Goal: Check status: Check status

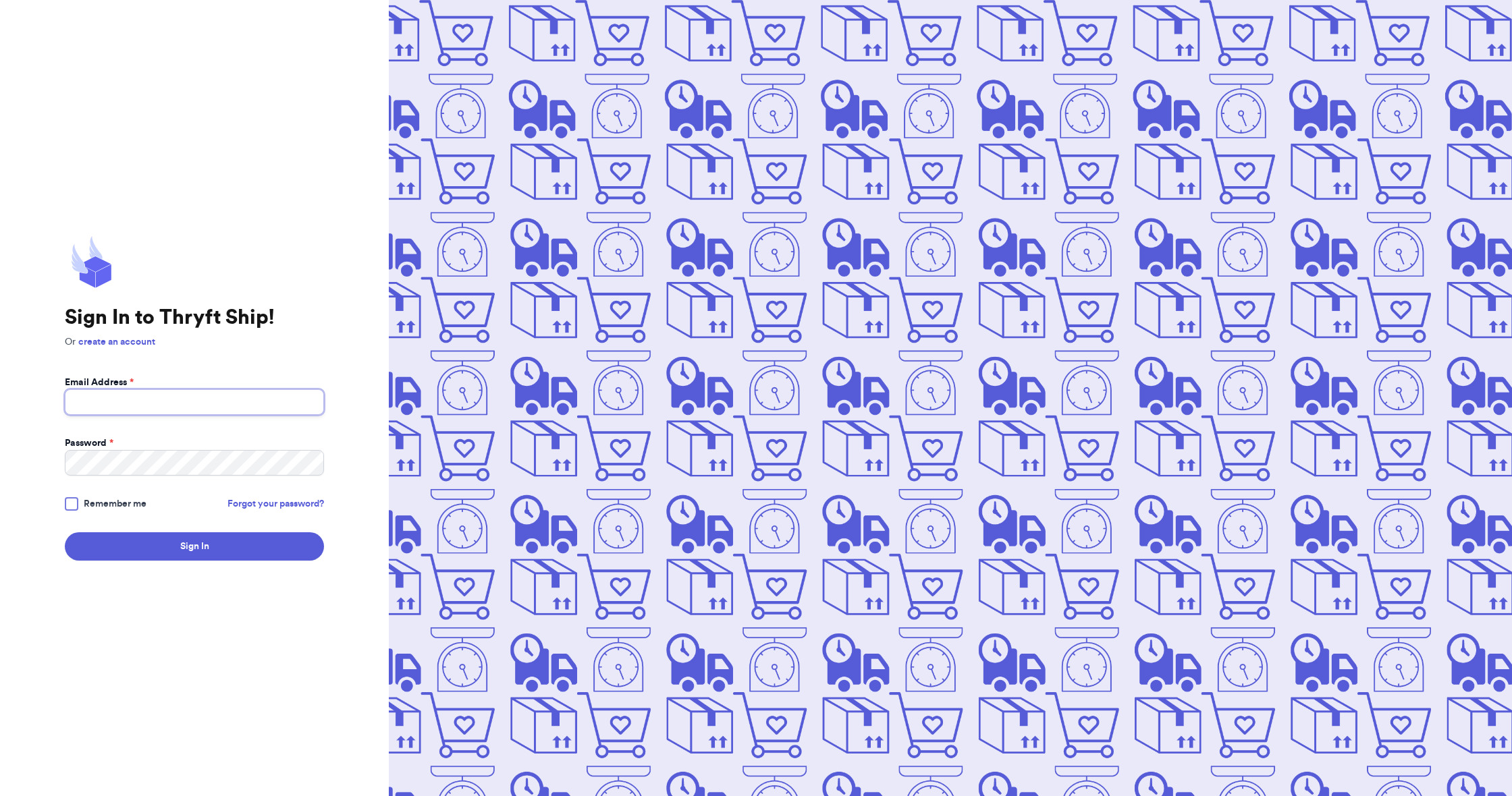
type input "[EMAIL_ADDRESS][DOMAIN_NAME]"
click at [169, 541] on button "Sign In" at bounding box center [194, 546] width 259 height 28
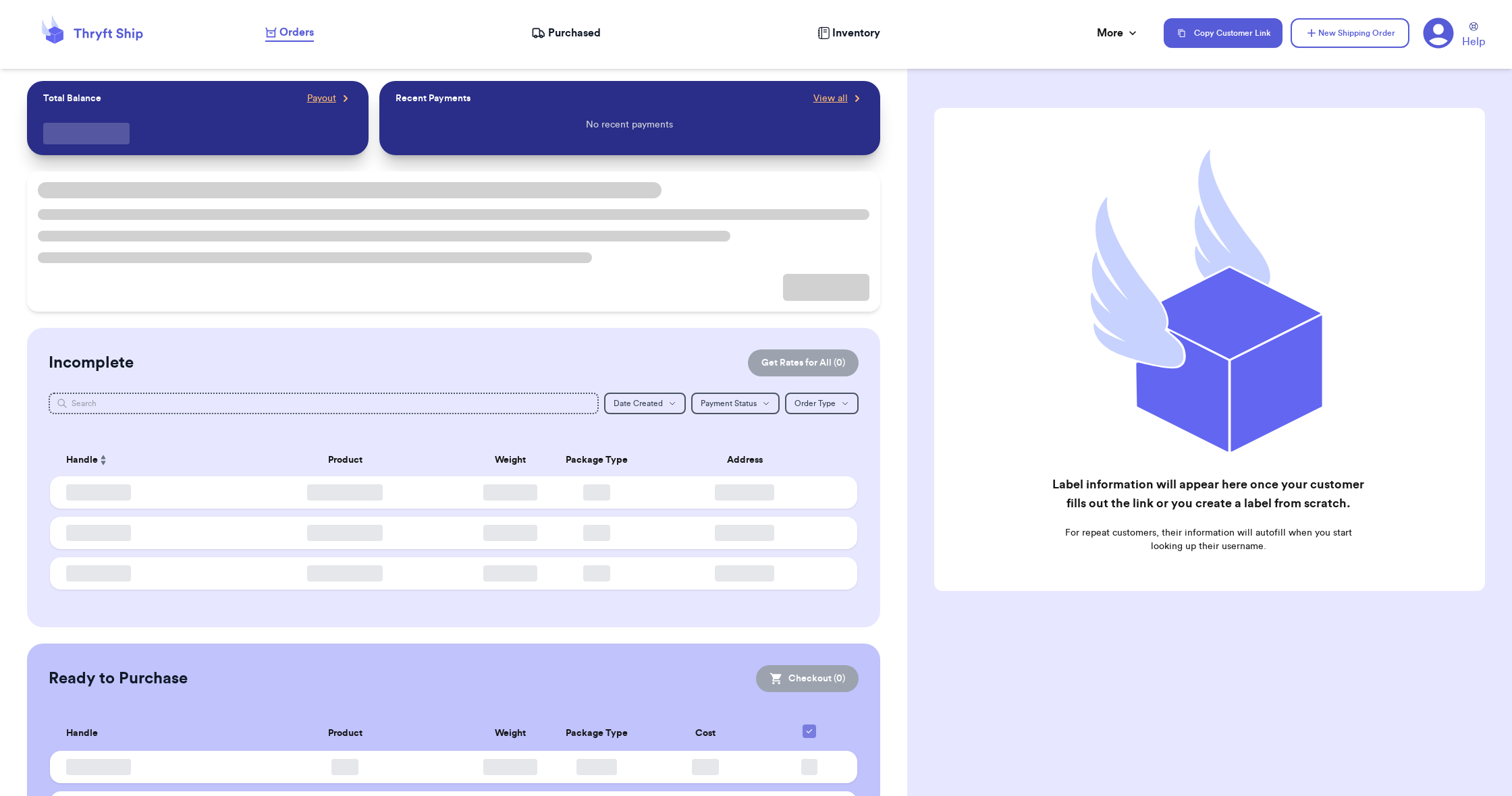
checkbox input "false"
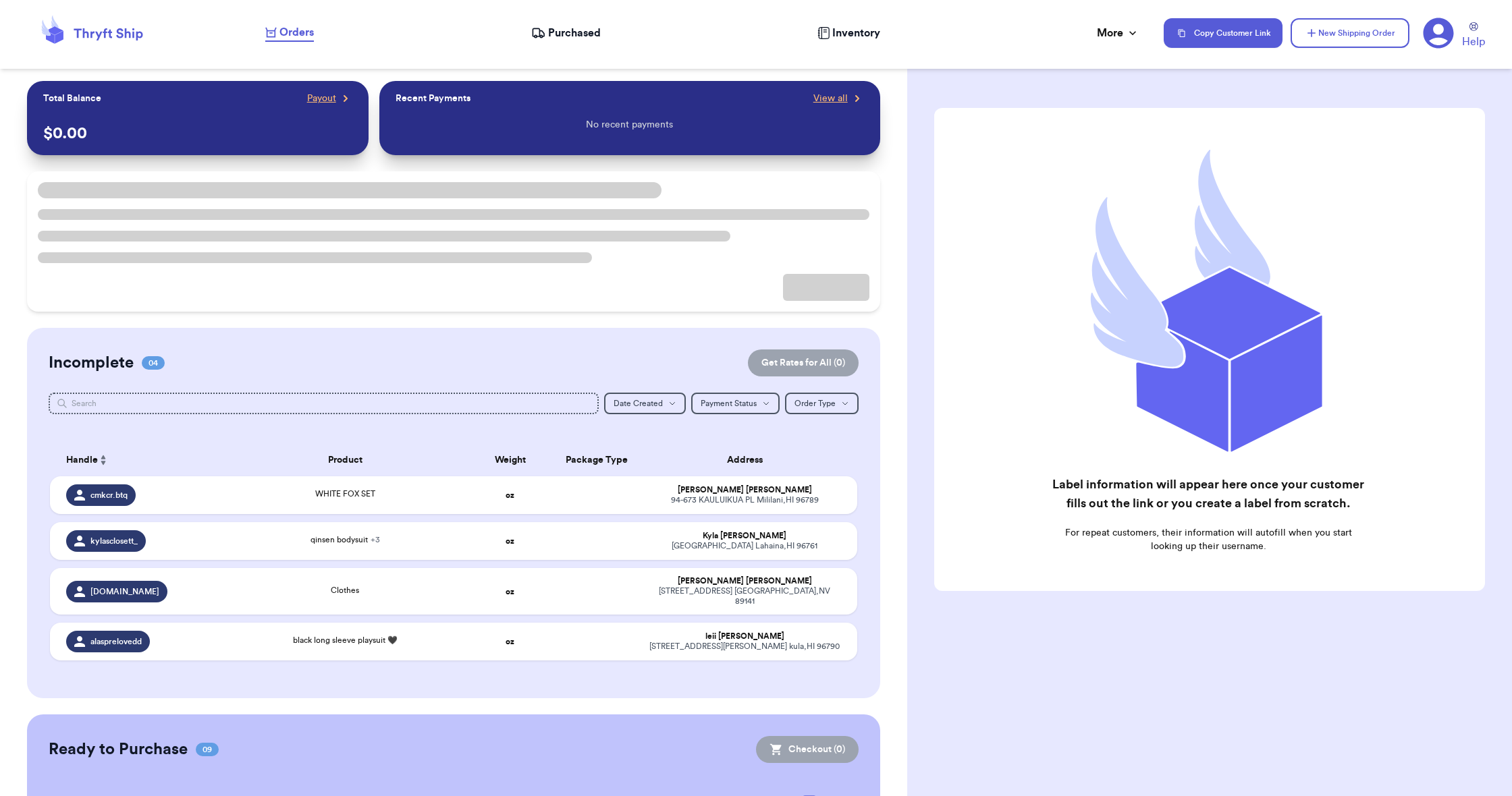
scroll to position [0, 1]
click at [577, 33] on span "Purchased" at bounding box center [575, 33] width 53 height 16
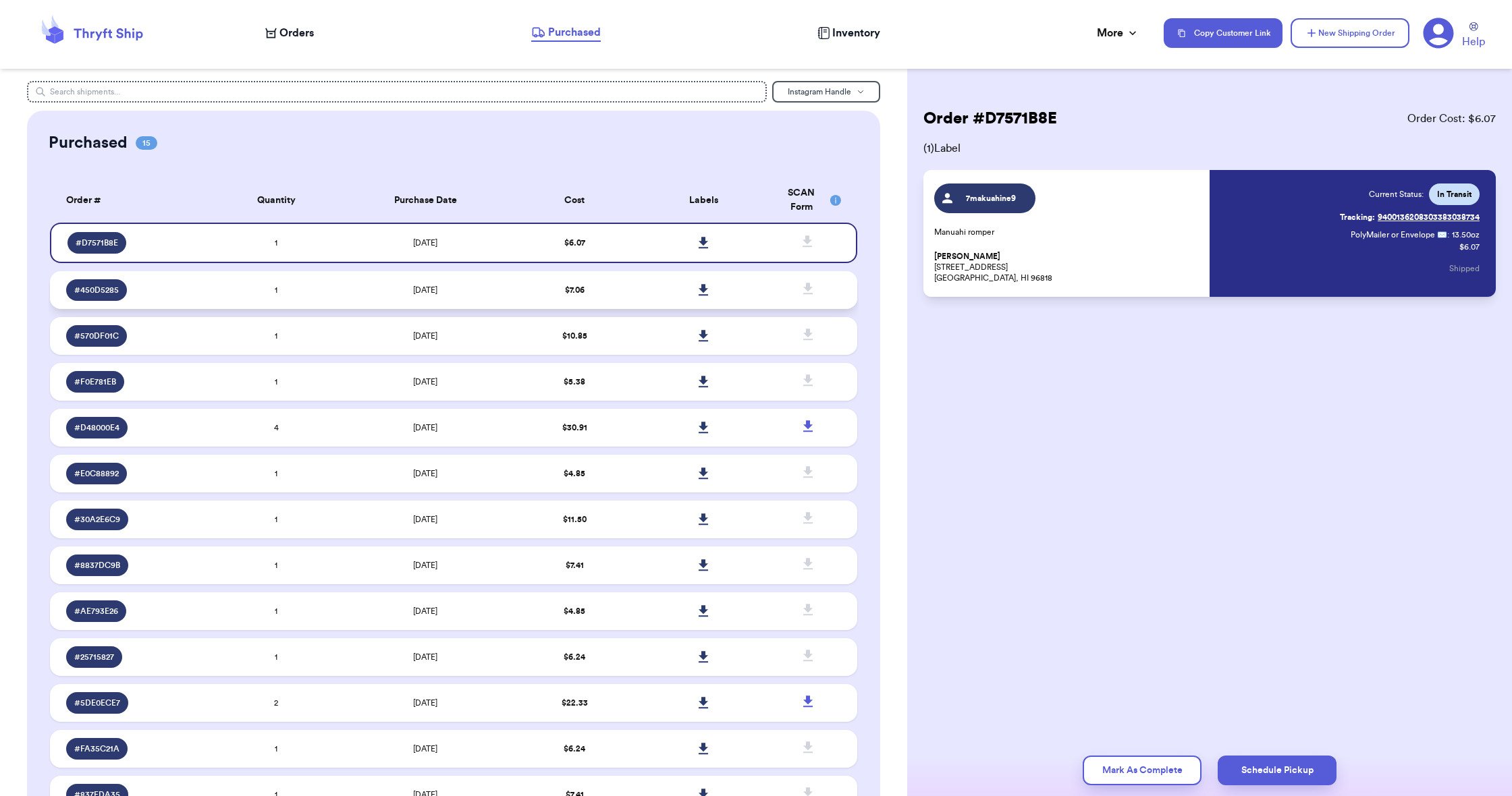
click at [613, 304] on td "$ 7.06" at bounding box center [575, 290] width 129 height 38
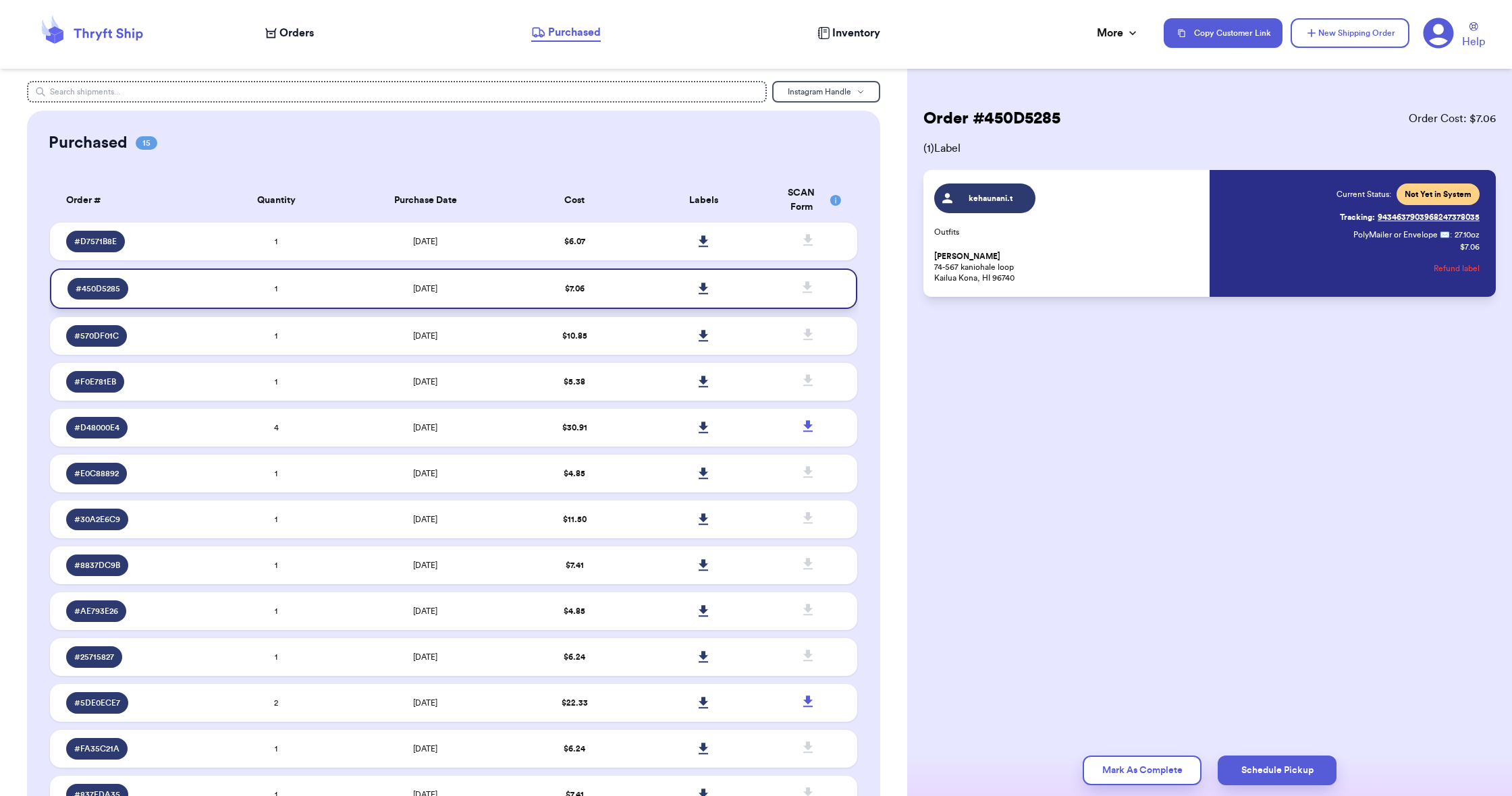
click at [707, 294] on icon at bounding box center [703, 289] width 10 height 12
click at [621, 342] on td "$ 10.85" at bounding box center [575, 336] width 129 height 38
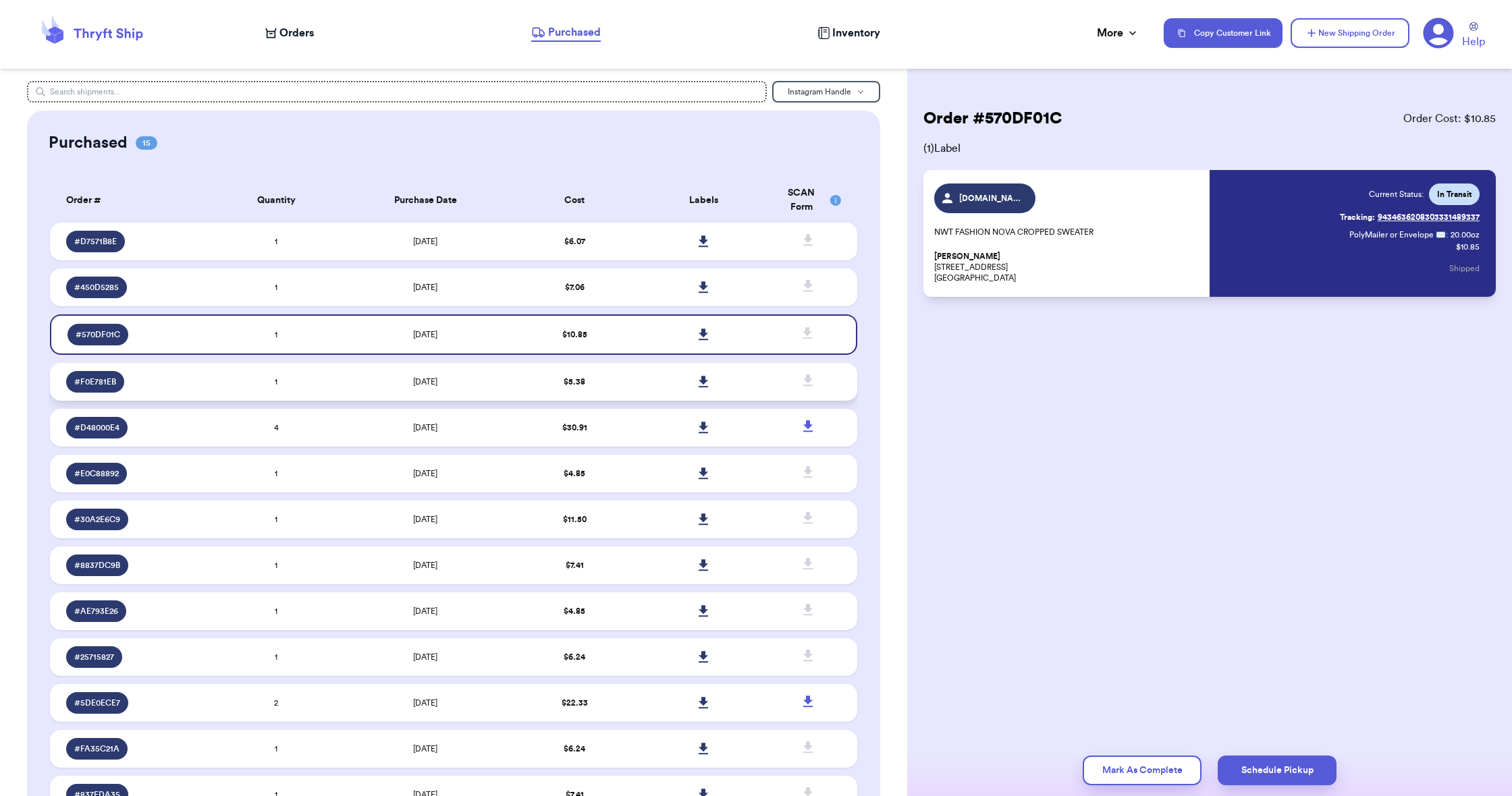
click at [623, 408] on table "Order # Quantity Purchase Date Cost Labels SCAN Form # D7571B8E 1 [DATE] $ 6.07…" at bounding box center [453, 546] width 809 height 751
click at [628, 386] on td "$ 5.38" at bounding box center [575, 382] width 129 height 38
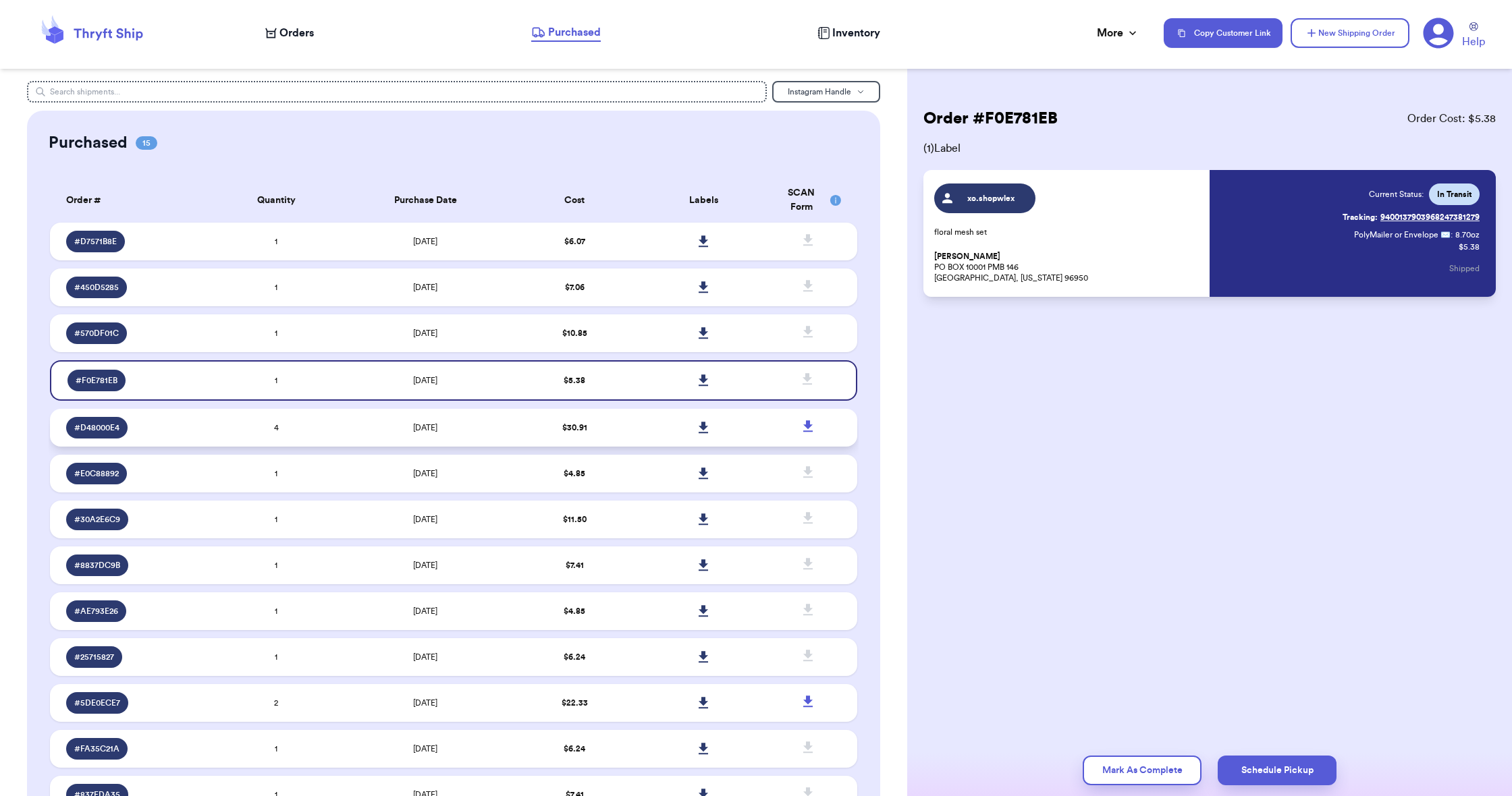
click at [632, 432] on td "$ 30.91" at bounding box center [575, 428] width 129 height 38
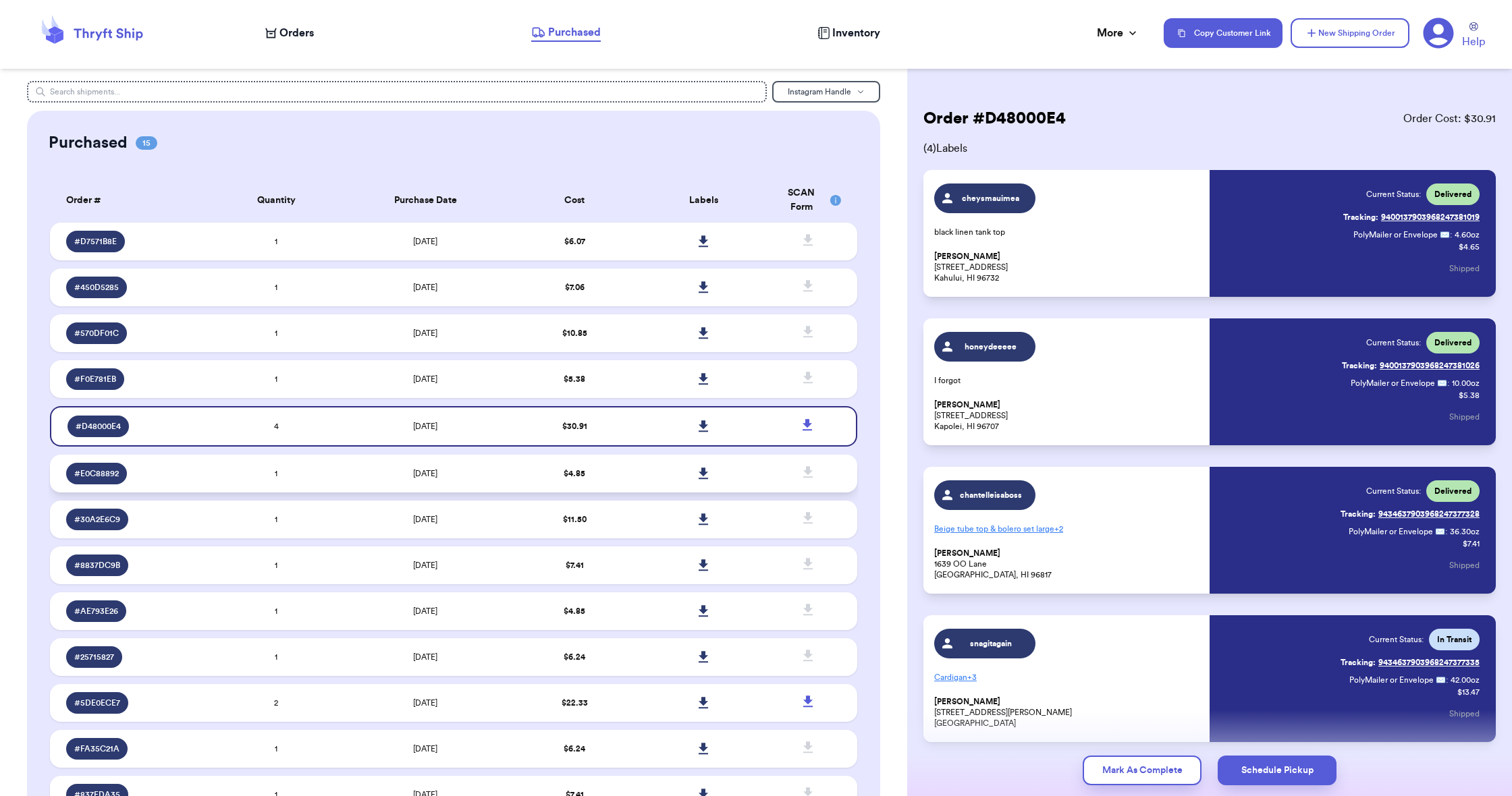
click at [633, 472] on td "$ 4.85" at bounding box center [575, 474] width 129 height 38
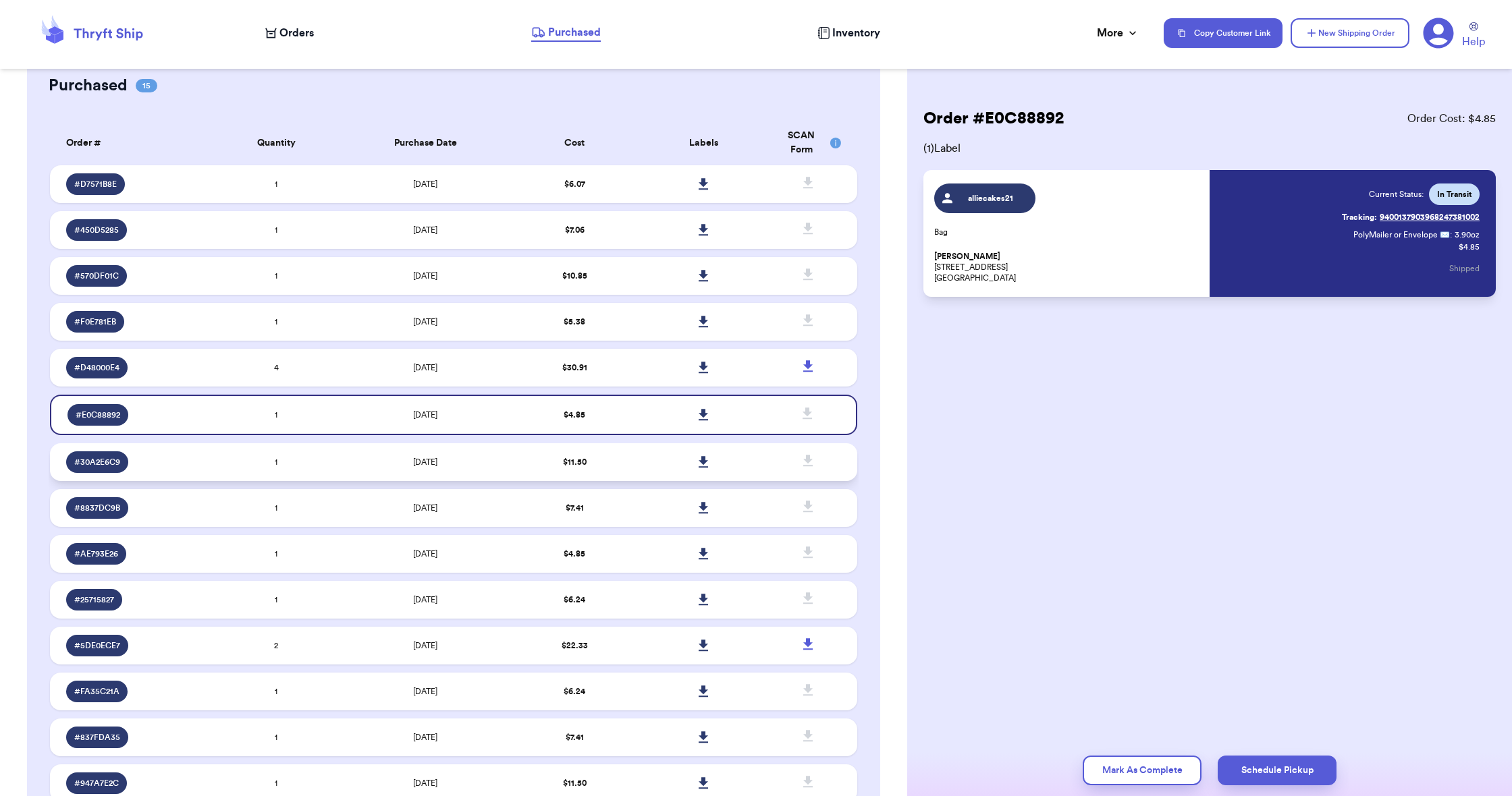
scroll to position [60, 0]
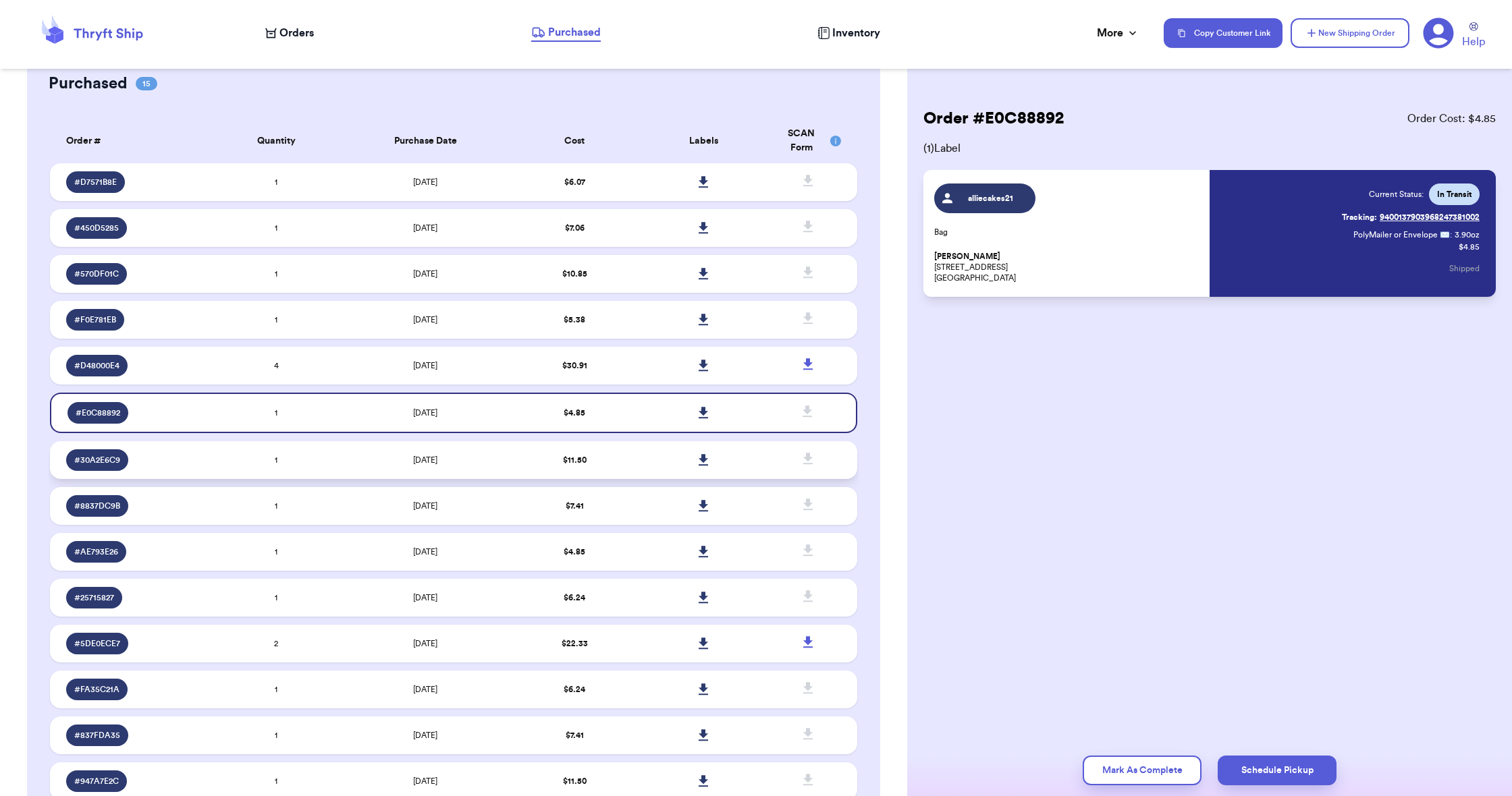
click at [633, 471] on td "$ 11.50" at bounding box center [575, 460] width 129 height 38
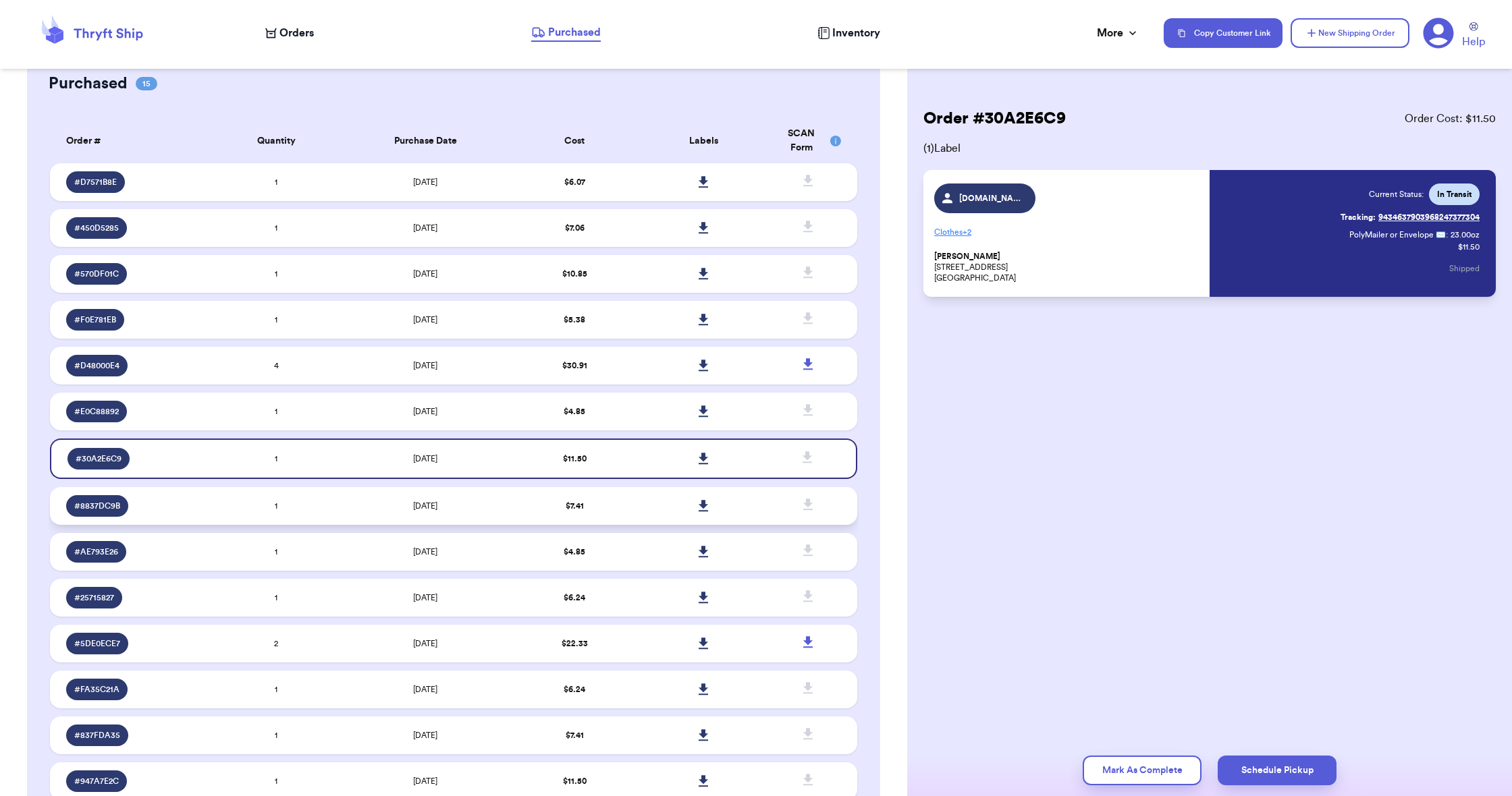
click at [623, 520] on td "$ 7.41" at bounding box center [575, 506] width 129 height 38
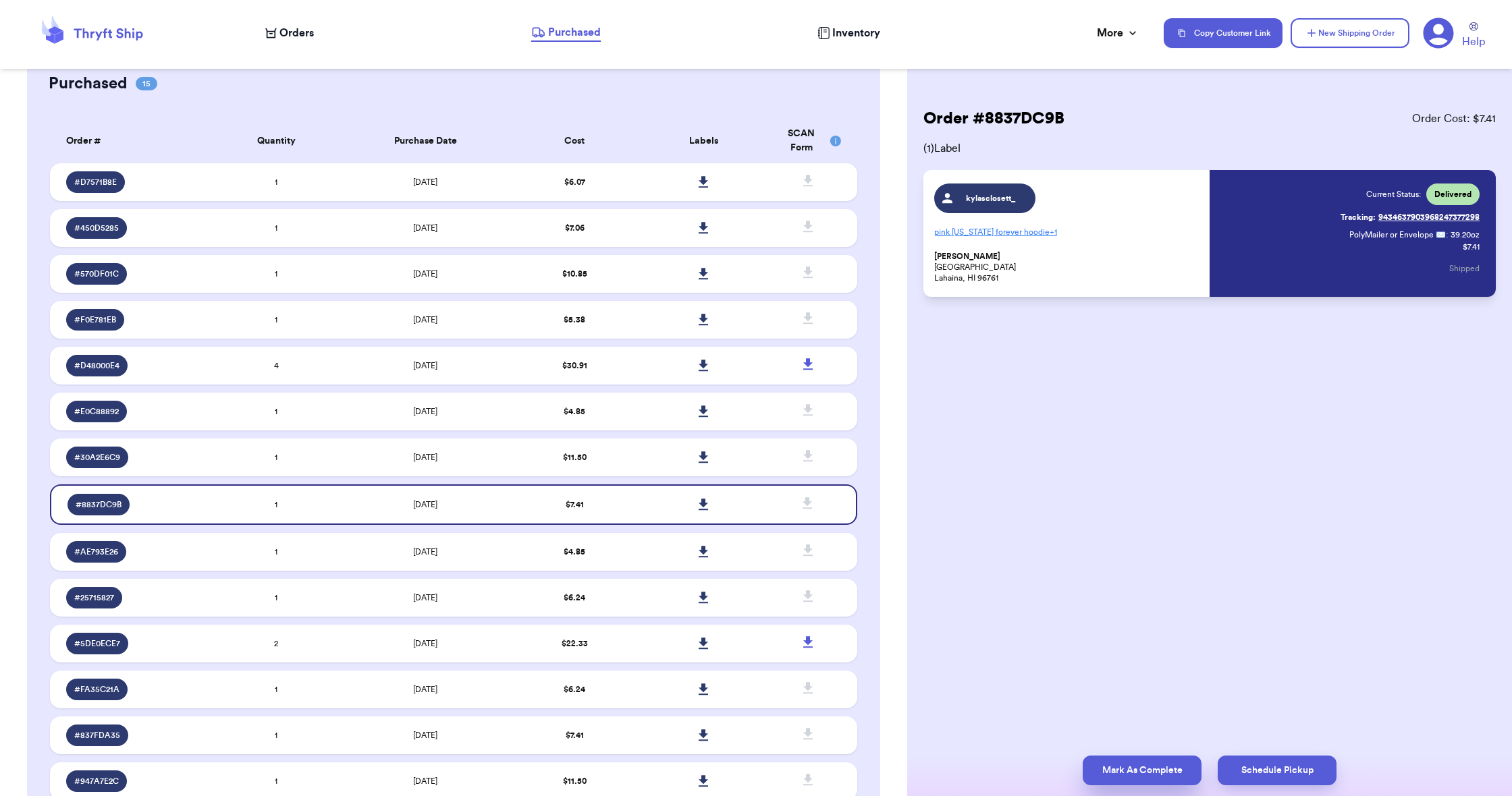
click at [1157, 769] on button "Mark As Complete" at bounding box center [1141, 770] width 119 height 29
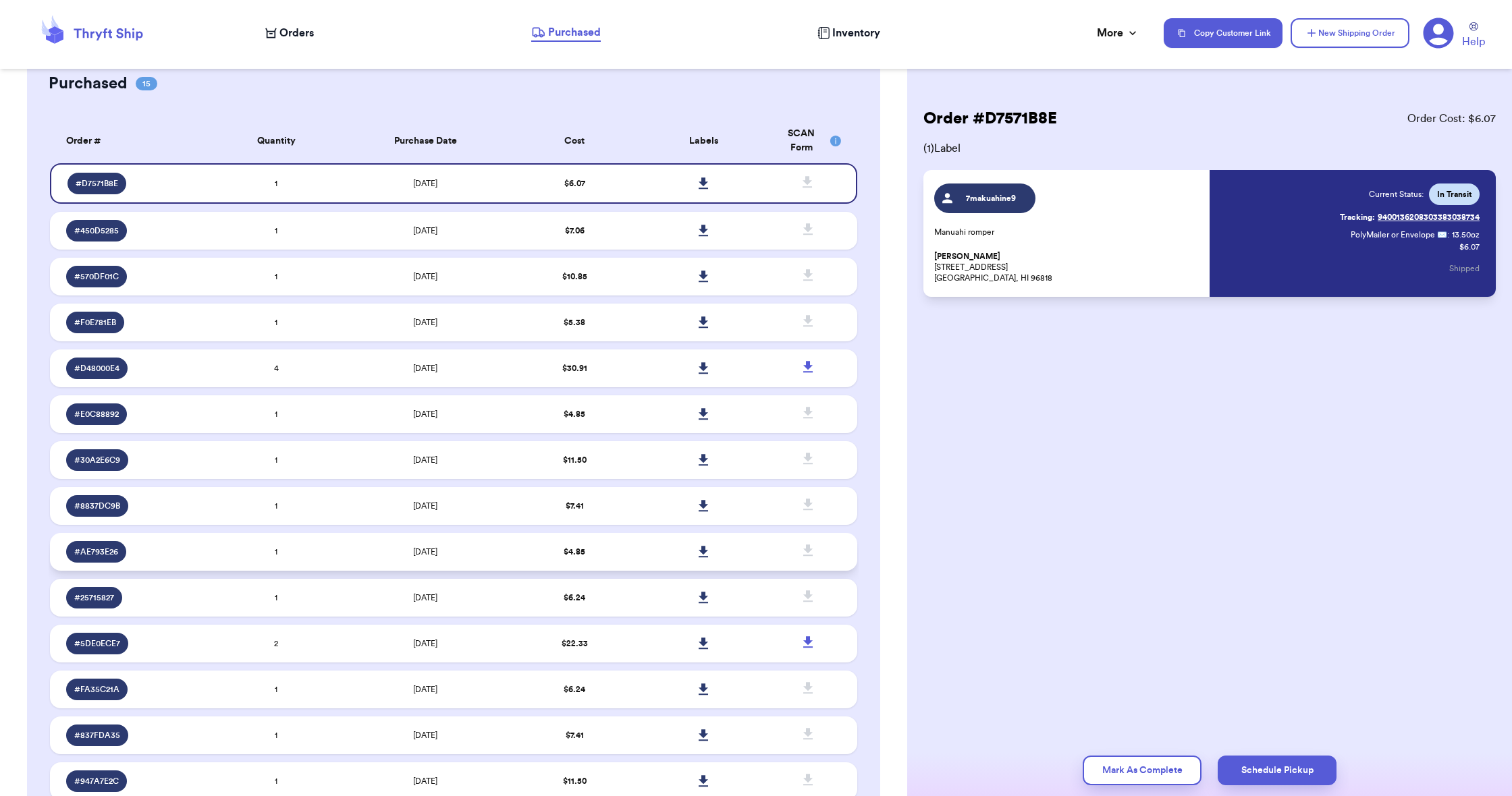
click at [619, 558] on td "$ 4.85" at bounding box center [575, 552] width 129 height 38
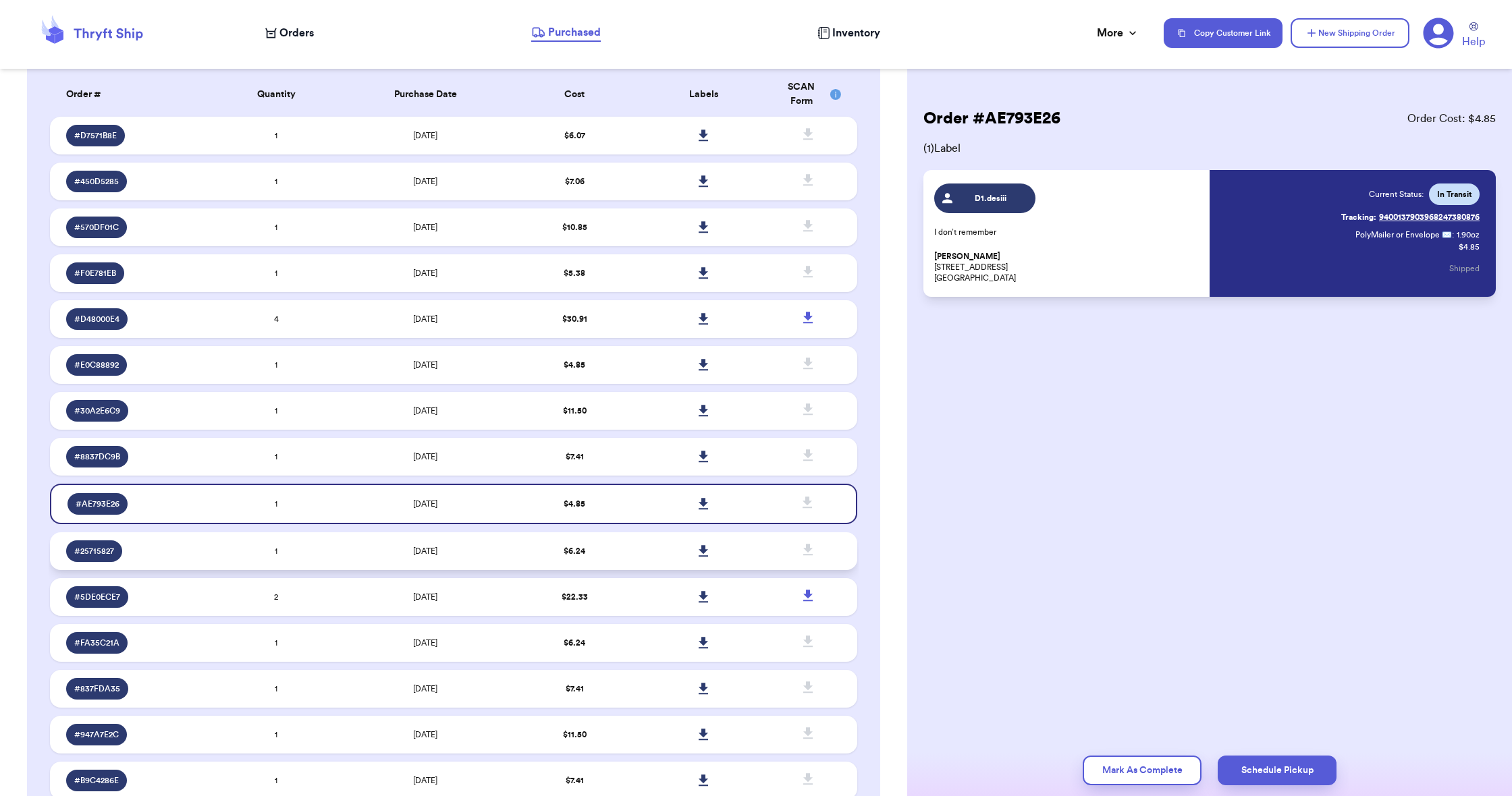
click at [619, 558] on td "$ 6.24" at bounding box center [575, 551] width 129 height 38
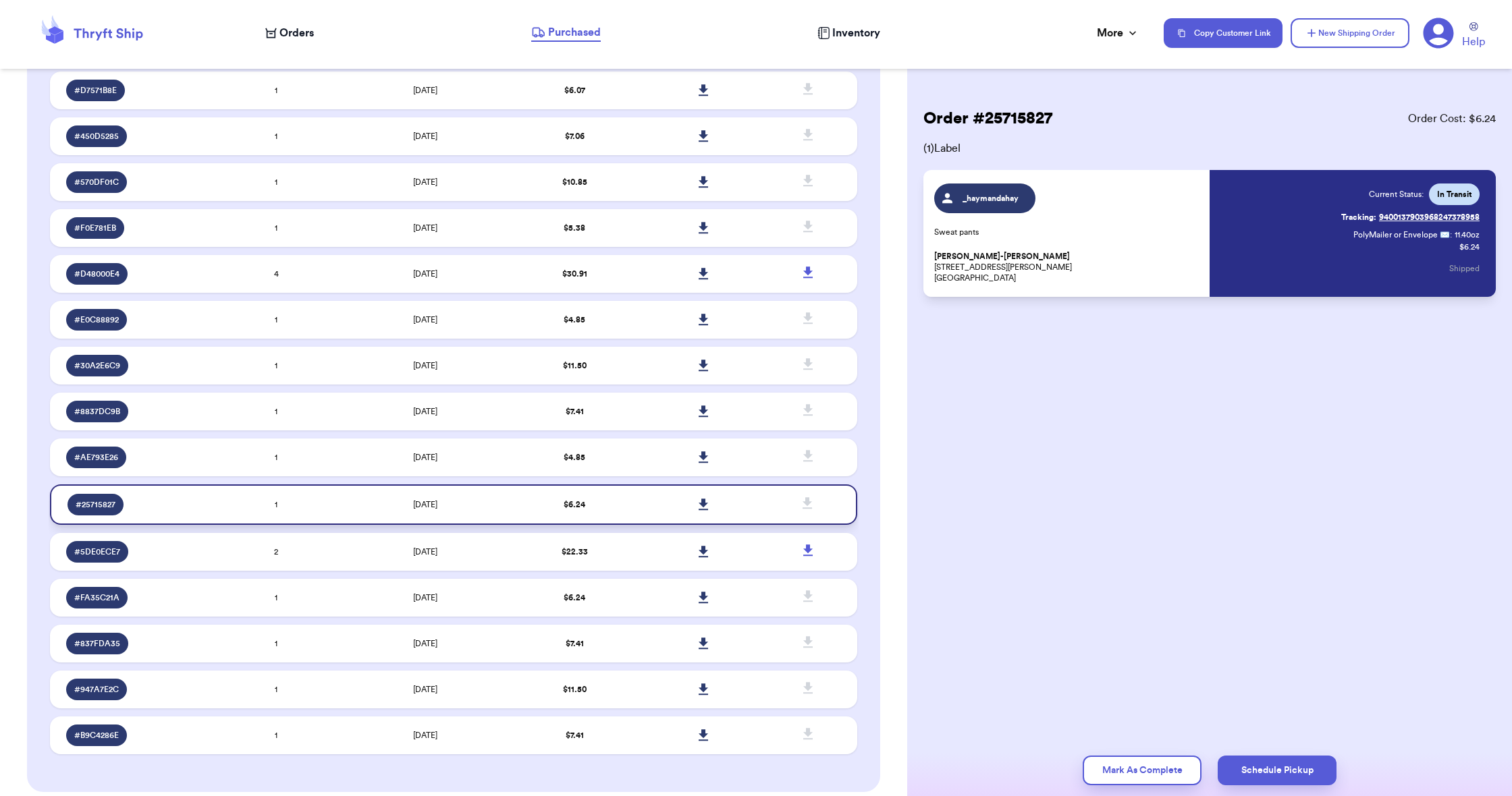
scroll to position [160, 0]
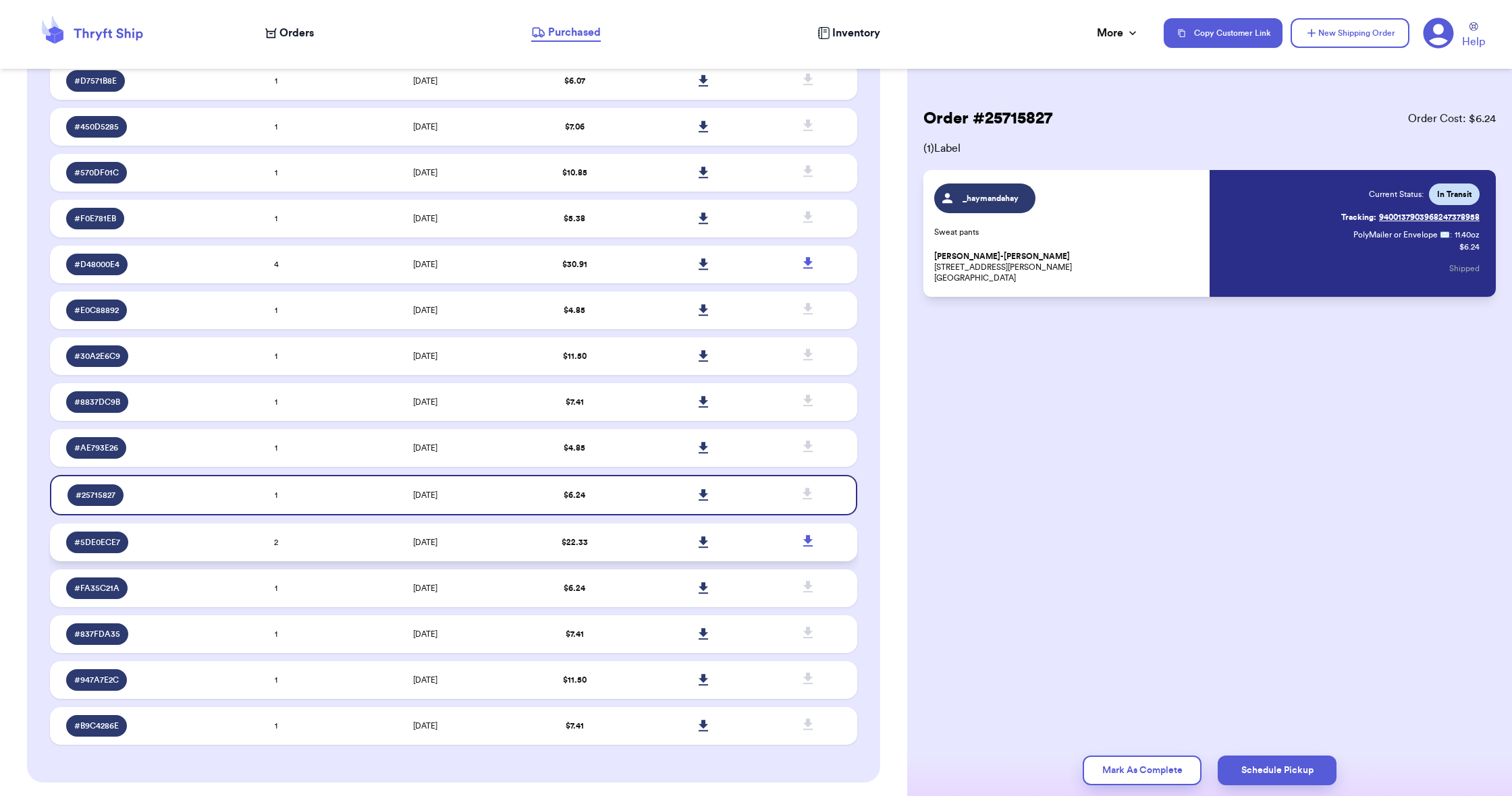
click at [619, 558] on td "$ 22.33" at bounding box center [575, 543] width 129 height 38
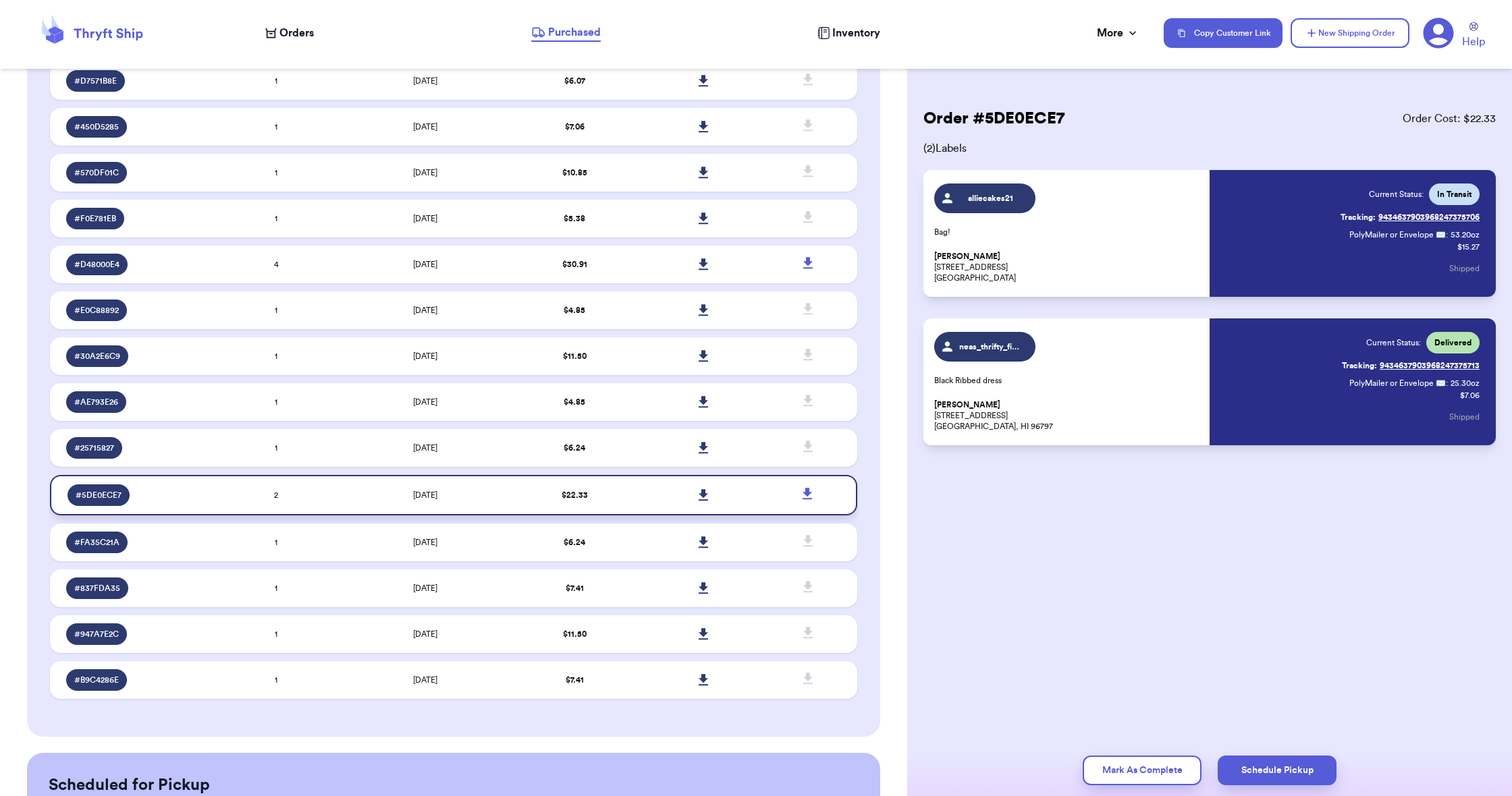
click at [619, 558] on td "$ 6.24" at bounding box center [575, 543] width 129 height 38
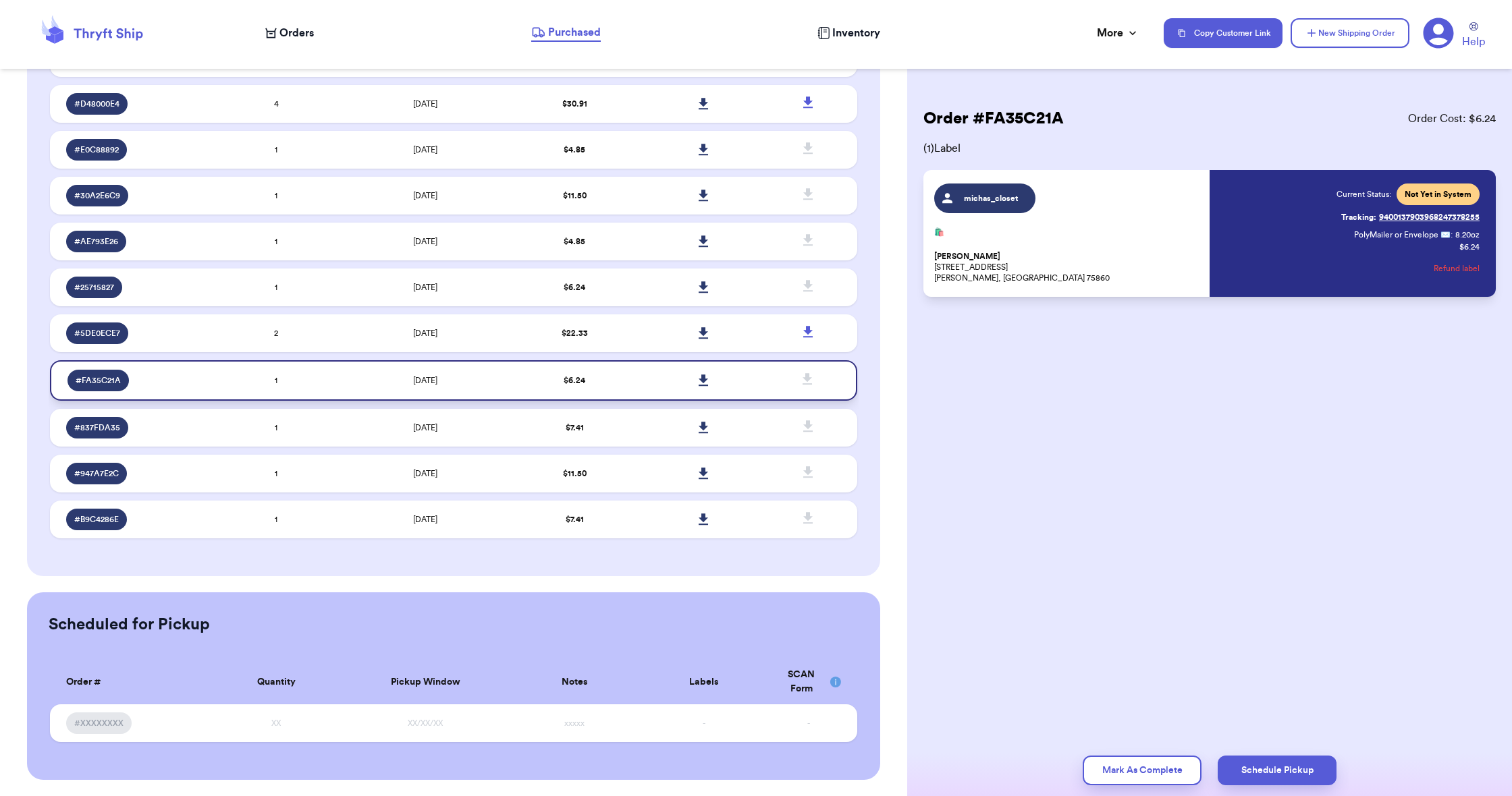
scroll to position [321, 0]
